Goal: Task Accomplishment & Management: Complete application form

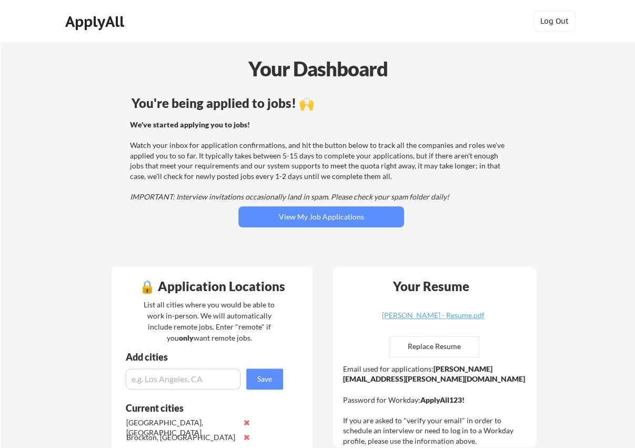
click at [433, 341] on input "file" at bounding box center [434, 347] width 89 height 20
type input "C:\fakepath\[PERSON_NAME] - Resume.pdf"
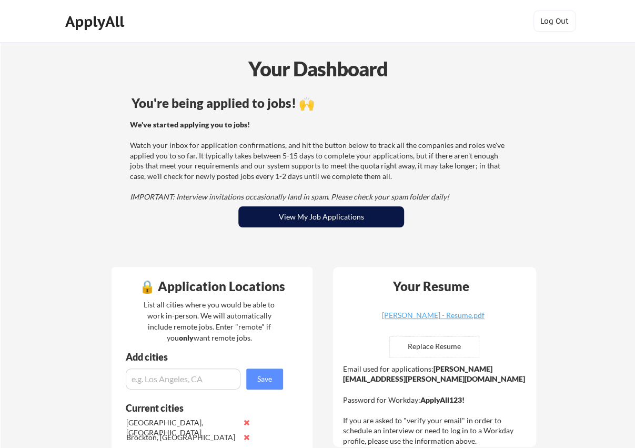
click at [343, 218] on button "View My Job Applications" at bounding box center [321, 216] width 166 height 21
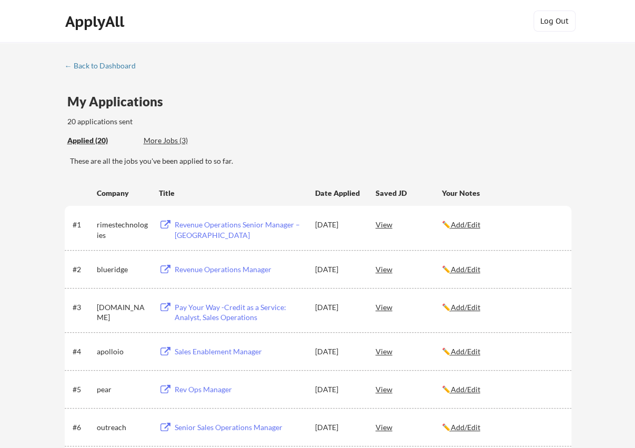
click at [165, 140] on div "More Jobs (3)" at bounding box center [182, 140] width 77 height 11
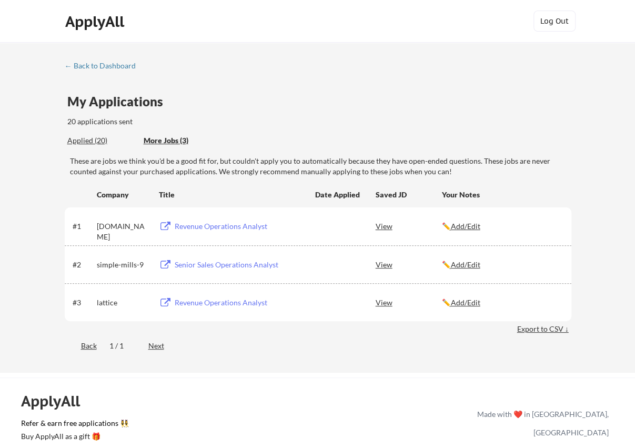
click at [237, 223] on div "Revenue Operations Analyst" at bounding box center [240, 226] width 130 height 11
click at [243, 259] on div "Senior Sales Operations Analyst" at bounding box center [240, 264] width 130 height 11
click at [229, 302] on div "Revenue Operations Analyst" at bounding box center [240, 302] width 130 height 11
